Goal: Information Seeking & Learning: Learn about a topic

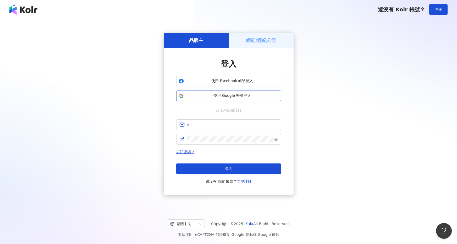
click at [210, 96] on span "使用 Google 帳號登入" at bounding box center [232, 95] width 93 height 5
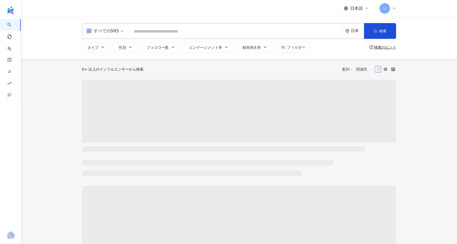
click at [159, 31] on input "search" at bounding box center [236, 31] width 210 height 10
type input "**********"
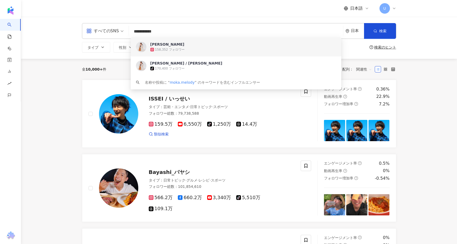
click at [177, 54] on div "雪見 もか 158,352 フォロワー" at bounding box center [236, 46] width 211 height 19
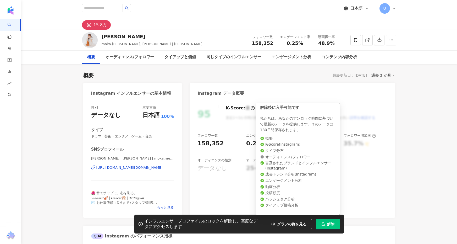
click at [333, 224] on span "解除" at bounding box center [330, 224] width 7 height 4
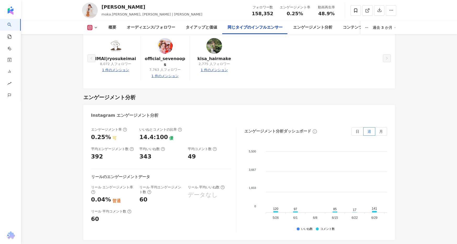
scroll to position [926, 0]
click at [384, 128] on label "月" at bounding box center [382, 131] width 12 height 8
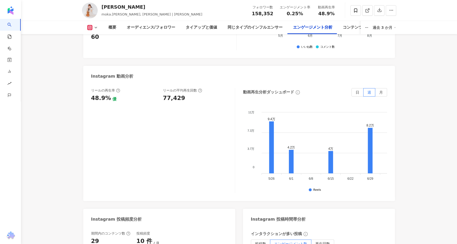
scroll to position [1107, 0]
click at [381, 83] on div "リールの再生率 48.9% 優 リールの平均再生回数 77,429 動画再生分析ダッシュボード 日 週 月 11万 11万 7.3万 7.3万 3.7万 3.…" at bounding box center [239, 142] width 312 height 118
click at [381, 90] on span "月" at bounding box center [381, 92] width 4 height 4
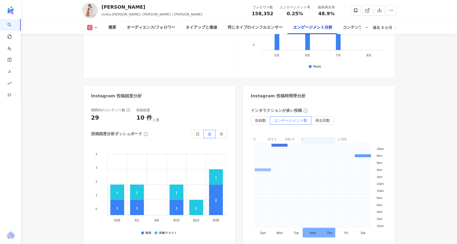
scroll to position [1231, 0]
click at [222, 131] on span "月" at bounding box center [222, 133] width 4 height 4
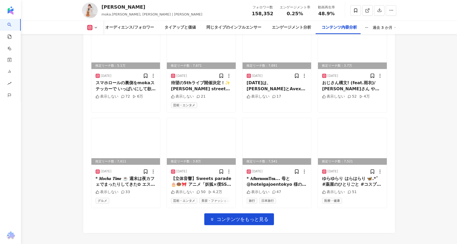
scroll to position [1717, 0]
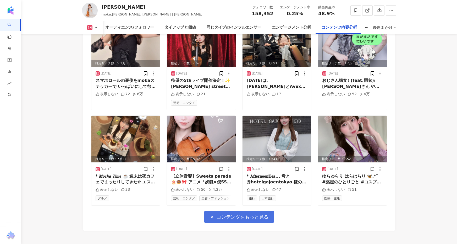
click at [261, 214] on span "コンテンツをもっと見る" at bounding box center [243, 217] width 52 height 6
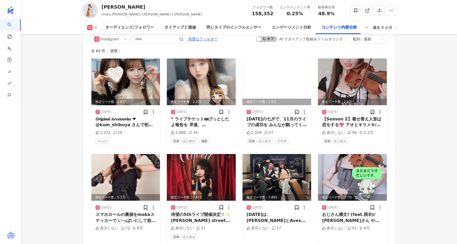
scroll to position [1582, 0]
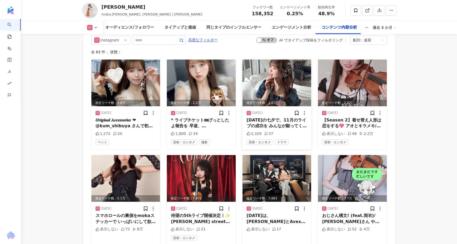
click at [270, 117] on div "[DATE]の七夕で、11月のライブの成功を みんなが願ってくれているの... 嬉しすぎ₍ᐢ ⸝⸝- ̫ -⸝⸝ ᐢ₎💖 私もみんなに会えるのを願ってます！！…" at bounding box center [277, 123] width 61 height 12
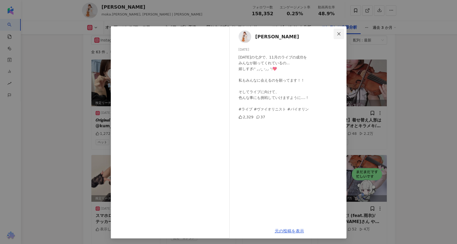
click at [339, 36] on button "Close" at bounding box center [339, 34] width 10 height 10
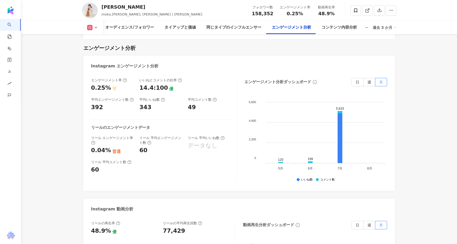
scroll to position [957, 0]
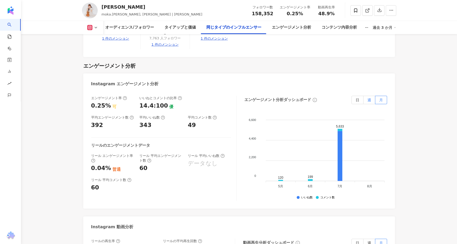
click at [367, 96] on label "週" at bounding box center [370, 100] width 12 height 8
click at [356, 96] on label "日" at bounding box center [358, 100] width 12 height 8
click at [381, 98] on span "月" at bounding box center [381, 100] width 4 height 4
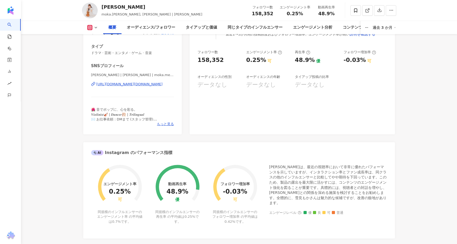
scroll to position [85, 0]
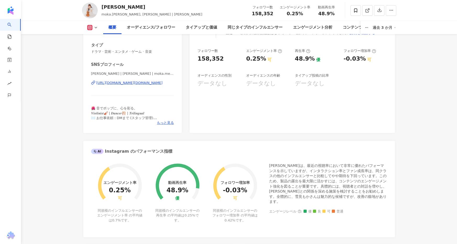
click at [165, 120] on div "🌺 音でポップに、心を彩る。 𝑽𝒊𝒐𝒍𝒊𝒏𝒊𝒔𝒕🎻 | 𝑫𝒂𝒏𝒄𝒆𝒓🩰 | 𝑻𝒓𝒊𝒍𝒊𝒏𝒈𝒖𝒂𝒍 ✉️ お仕事依頼：DMまで (スタッフ管理) ⬇️ライブ情報…" at bounding box center [132, 113] width 83 height 14
click at [166, 124] on span "もっと見る" at bounding box center [165, 122] width 17 height 5
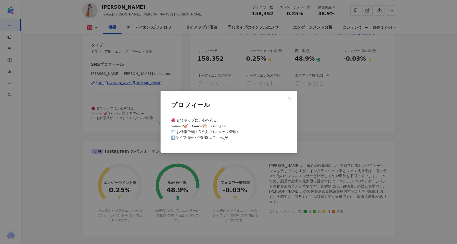
click at [174, 133] on span "🌺 音でポップに、心を彩る。 𝑽𝒊𝒐𝒍𝒊𝒏𝒊𝒔𝒕🎻 | 𝑫𝒂𝒏𝒄𝒆𝒓🩰 | 𝑻𝒓𝒊𝒍𝒊𝒏𝒈𝒖𝒂𝒍 ✉️ お仕事依頼：DMまで (スタッフ管理) ⬇️ライブ情報…" at bounding box center [204, 128] width 67 height 21
click at [287, 96] on span "Close" at bounding box center [289, 98] width 10 height 4
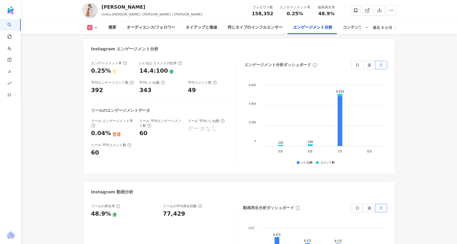
scroll to position [990, 0]
